Goal: Find specific page/section

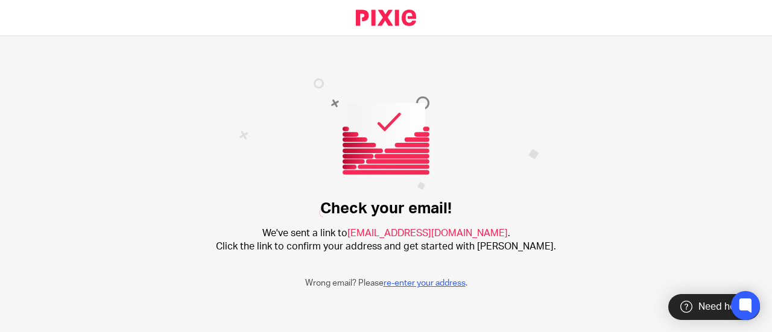
click at [414, 280] on link "re-enter your address" at bounding box center [425, 283] width 82 height 8
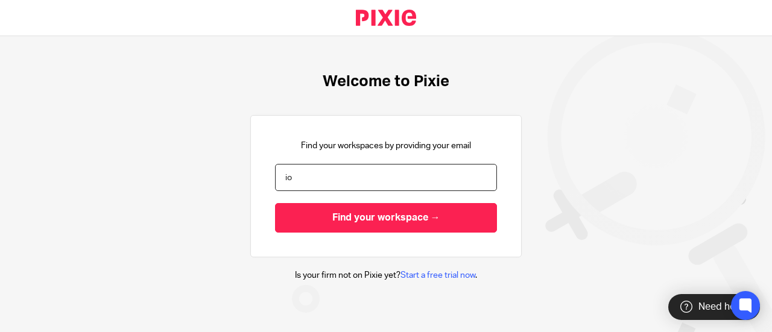
type input "i"
type input "[EMAIL_ADDRESS]"
click at [275, 203] on input "Find your workspace →" at bounding box center [386, 218] width 222 height 30
click at [372, 20] on link at bounding box center [387, 18] width 100 height 36
click at [387, 179] on input "email" at bounding box center [386, 177] width 222 height 27
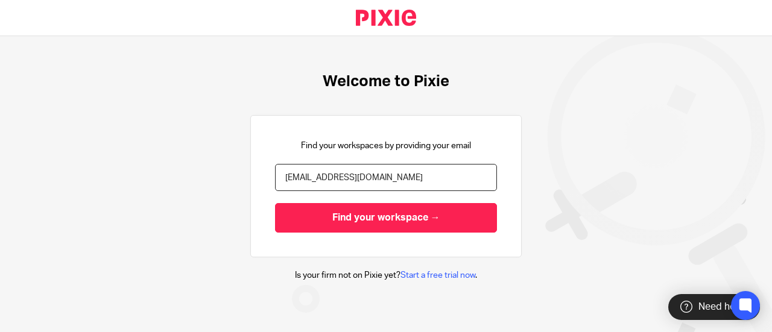
type input "[EMAIL_ADDRESS][DOMAIN_NAME]"
click at [275, 203] on input "Find your workspace →" at bounding box center [386, 218] width 222 height 30
